Goal: Find specific page/section: Find specific page/section

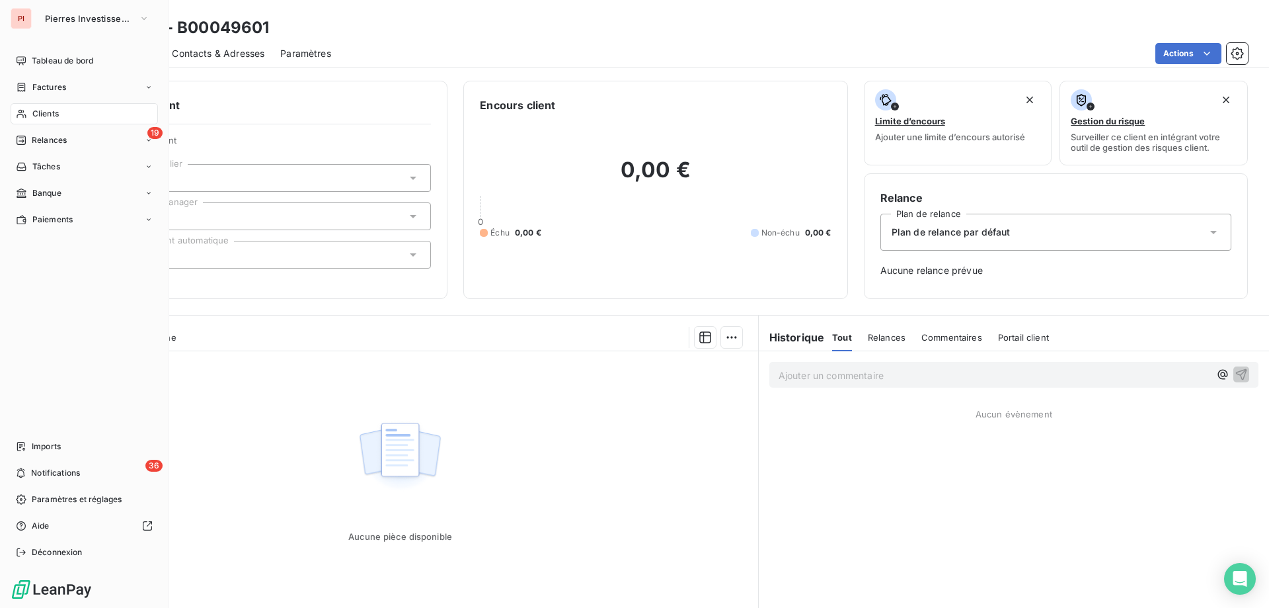
click at [32, 16] on div "PI Pierres Investissement" at bounding box center [84, 18] width 147 height 21
click at [118, 18] on span "Pierres Investissement" at bounding box center [89, 18] width 89 height 11
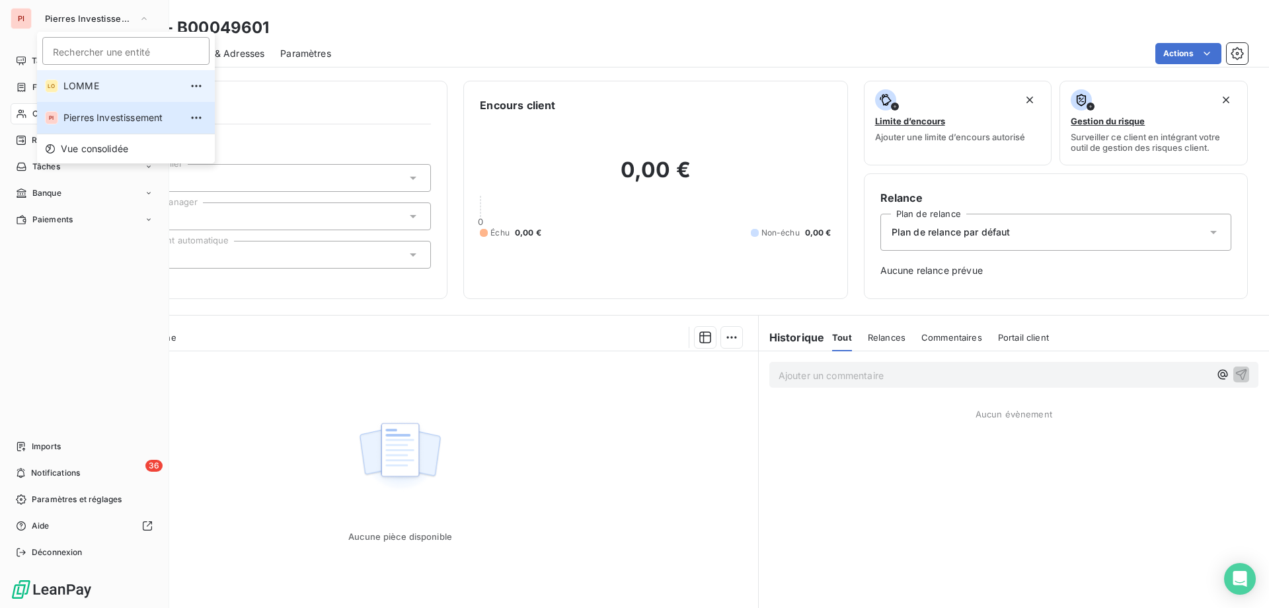
click at [89, 86] on span "LOMME" at bounding box center [121, 85] width 117 height 13
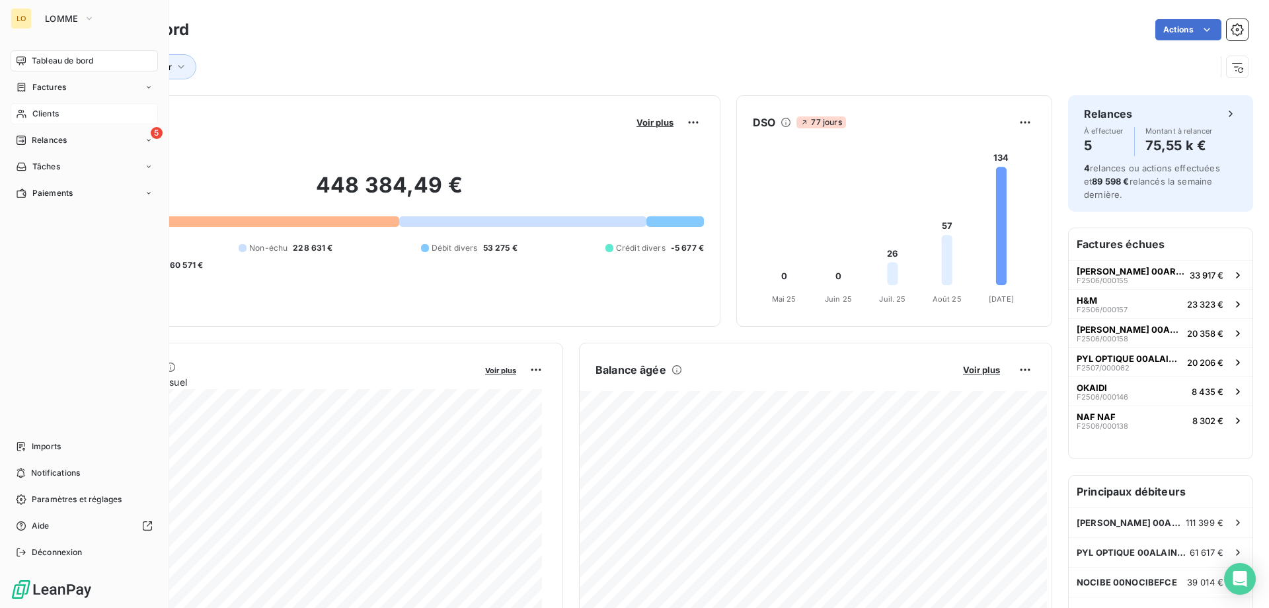
click at [40, 110] on span "Clients" at bounding box center [45, 114] width 26 height 12
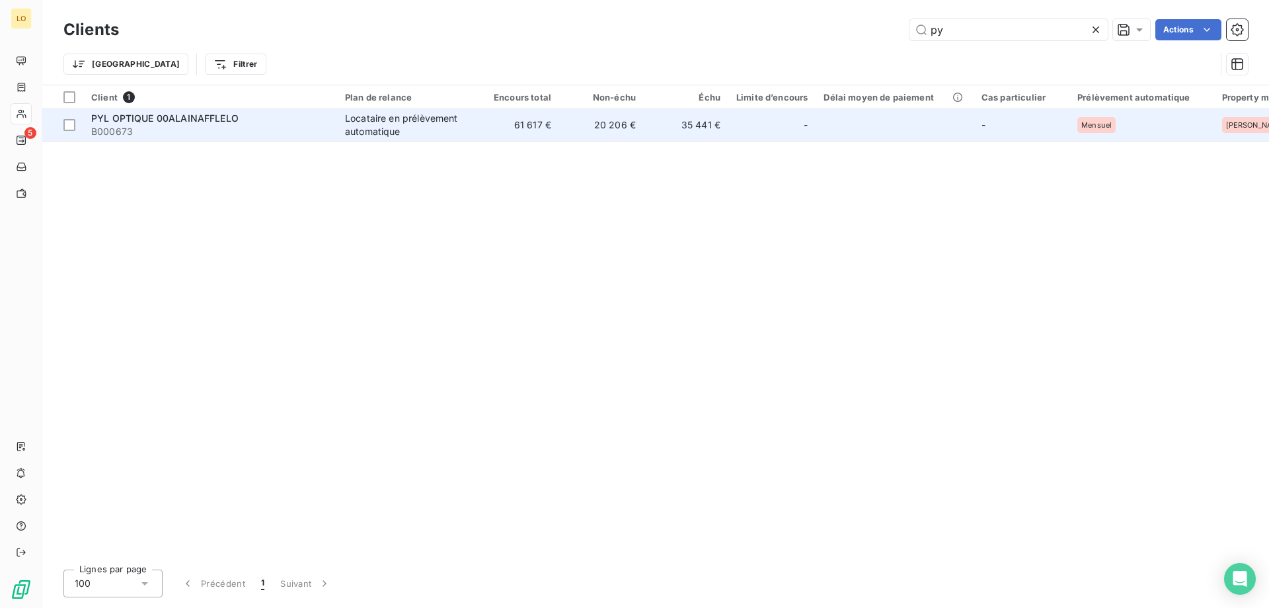
type input "py"
click at [512, 128] on td "61 617 €" at bounding box center [517, 125] width 85 height 32
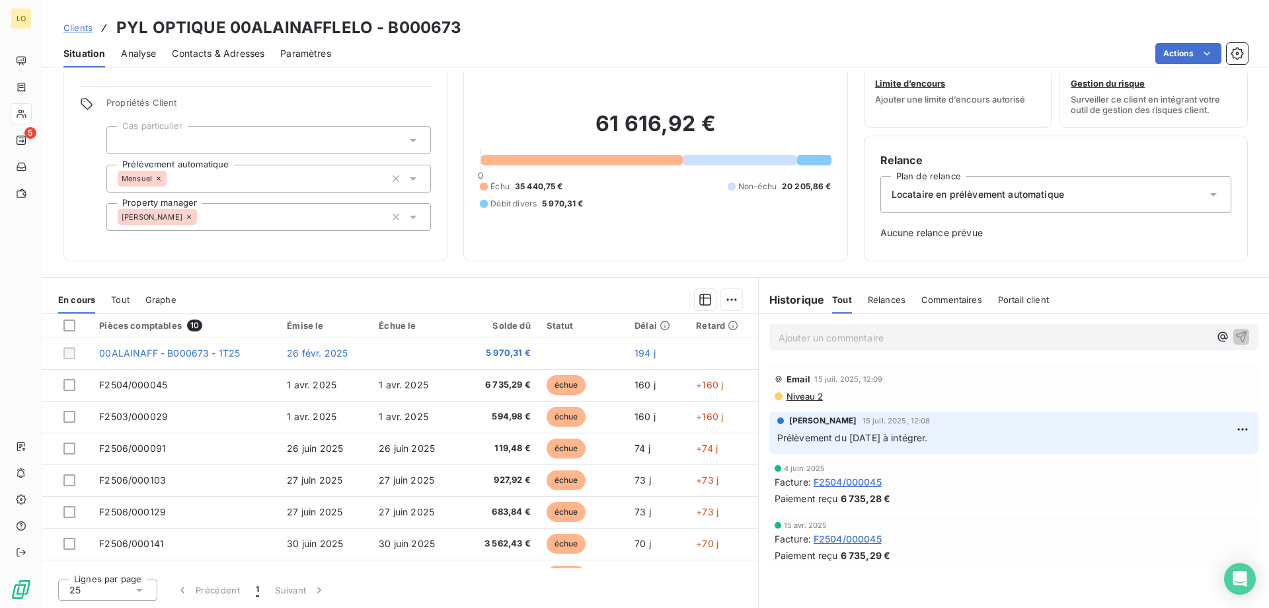
scroll to position [87, 0]
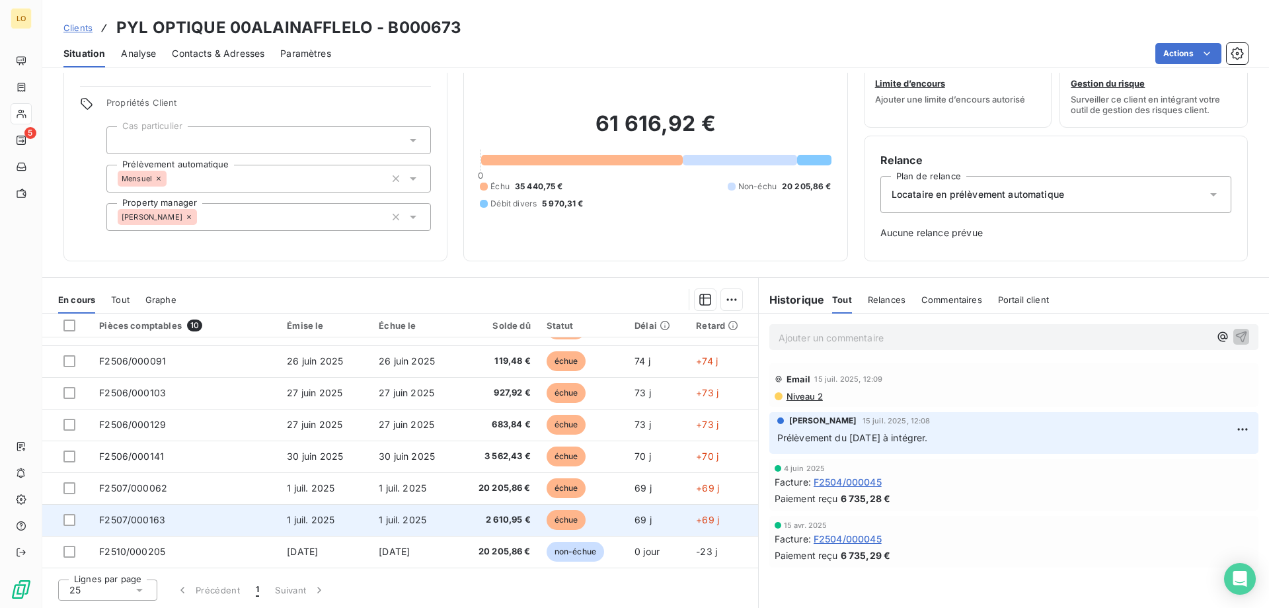
click at [401, 511] on td "1 juil. 2025" at bounding box center [414, 520] width 86 height 32
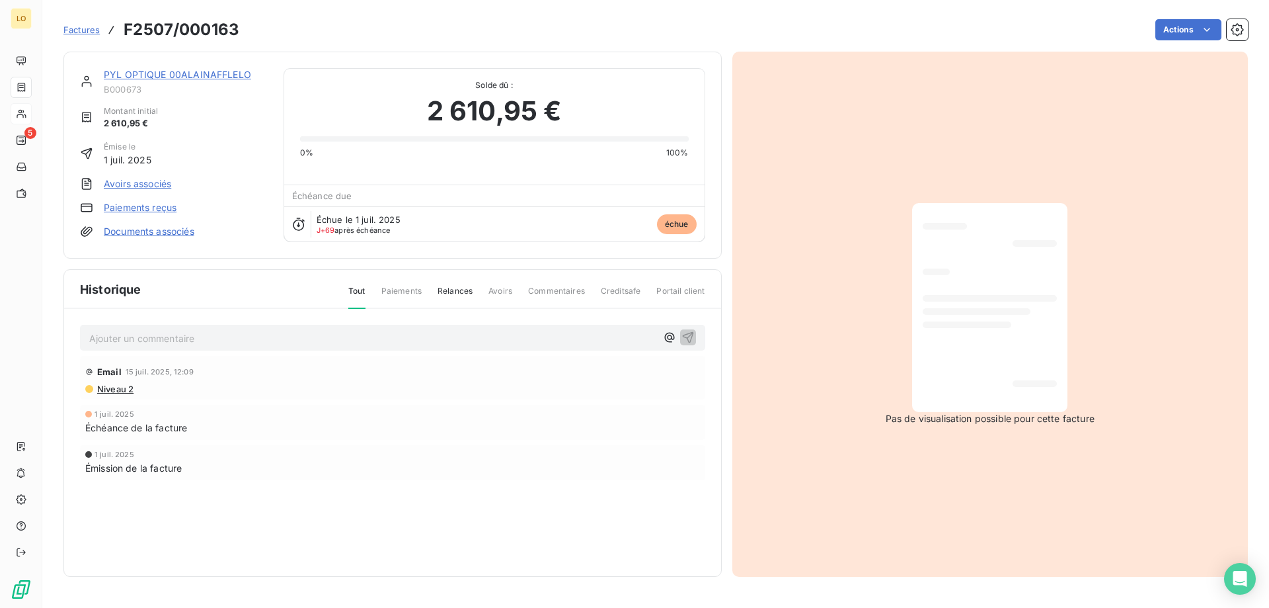
click at [973, 340] on div at bounding box center [990, 308] width 134 height 188
